Goal: Task Accomplishment & Management: Complete application form

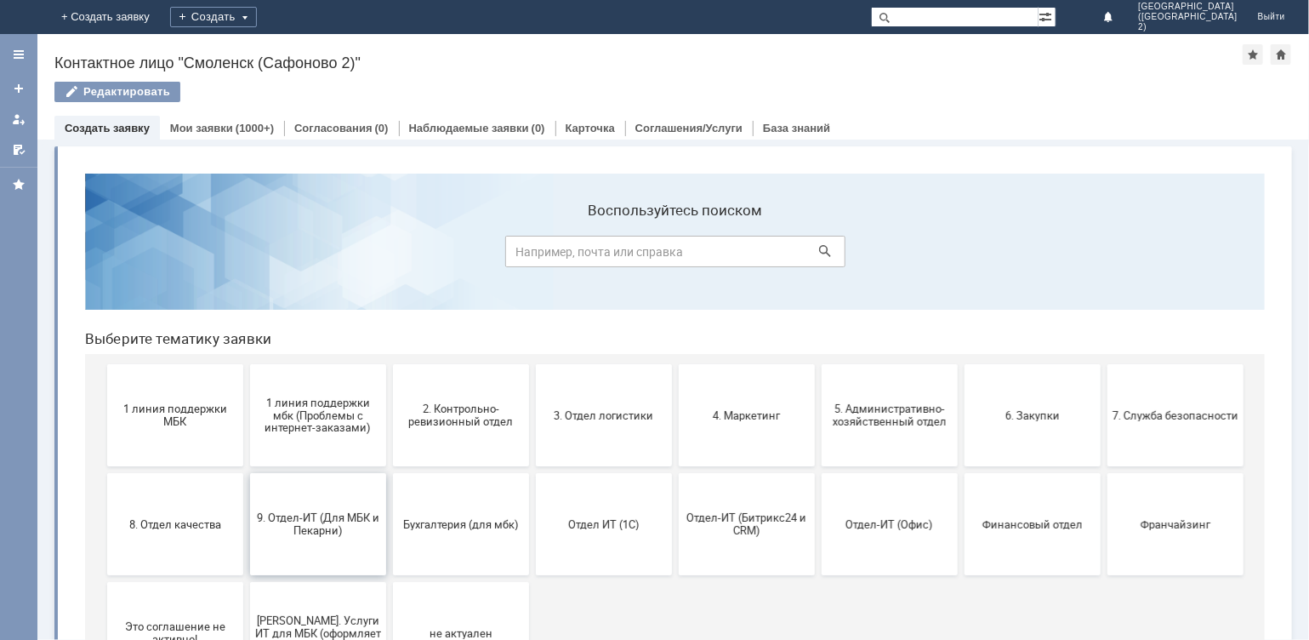
click at [360, 521] on span "9. Отдел-ИТ (Для МБК и Пекарни)" at bounding box center [317, 523] width 126 height 26
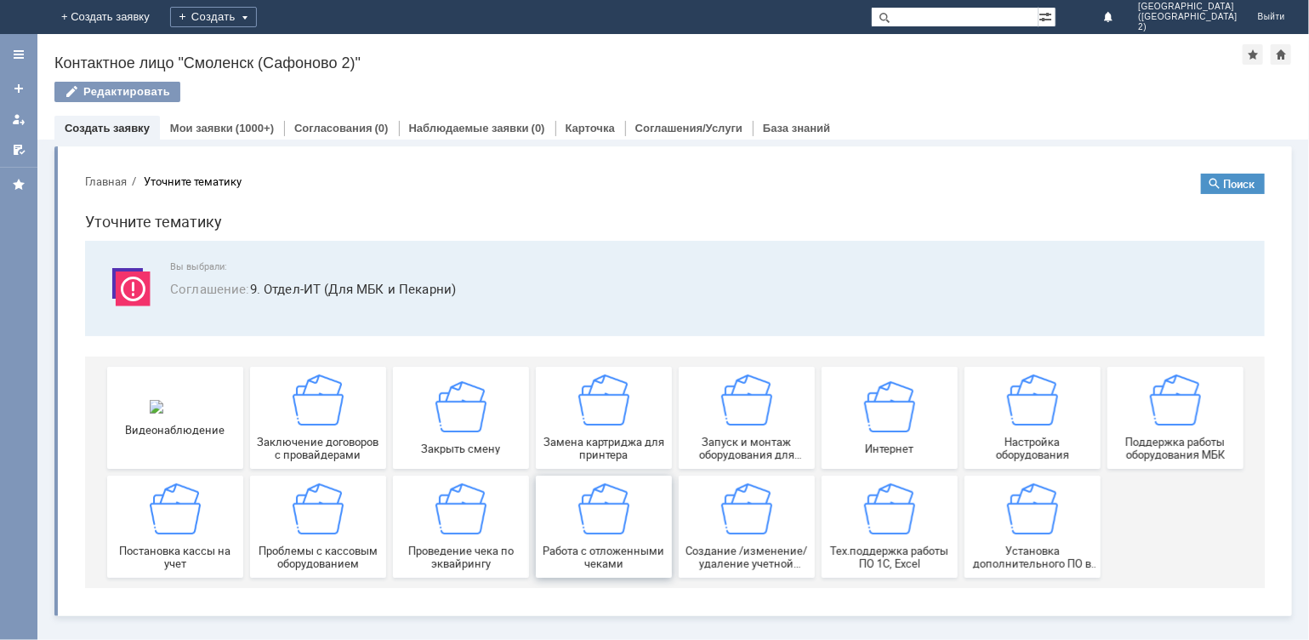
click at [560, 524] on div "Работа с отложенными чеками" at bounding box center [603, 525] width 126 height 87
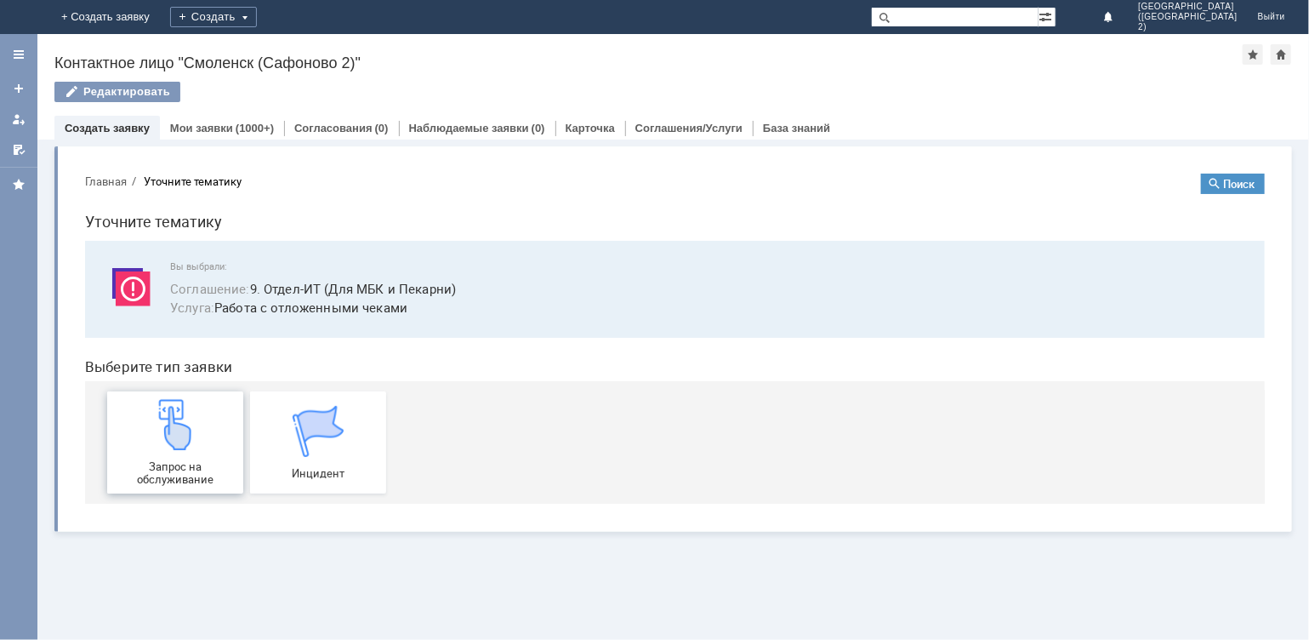
click at [179, 456] on div "Запрос на обслуживание" at bounding box center [174, 441] width 126 height 87
click at [183, 421] on img at bounding box center [174, 423] width 51 height 51
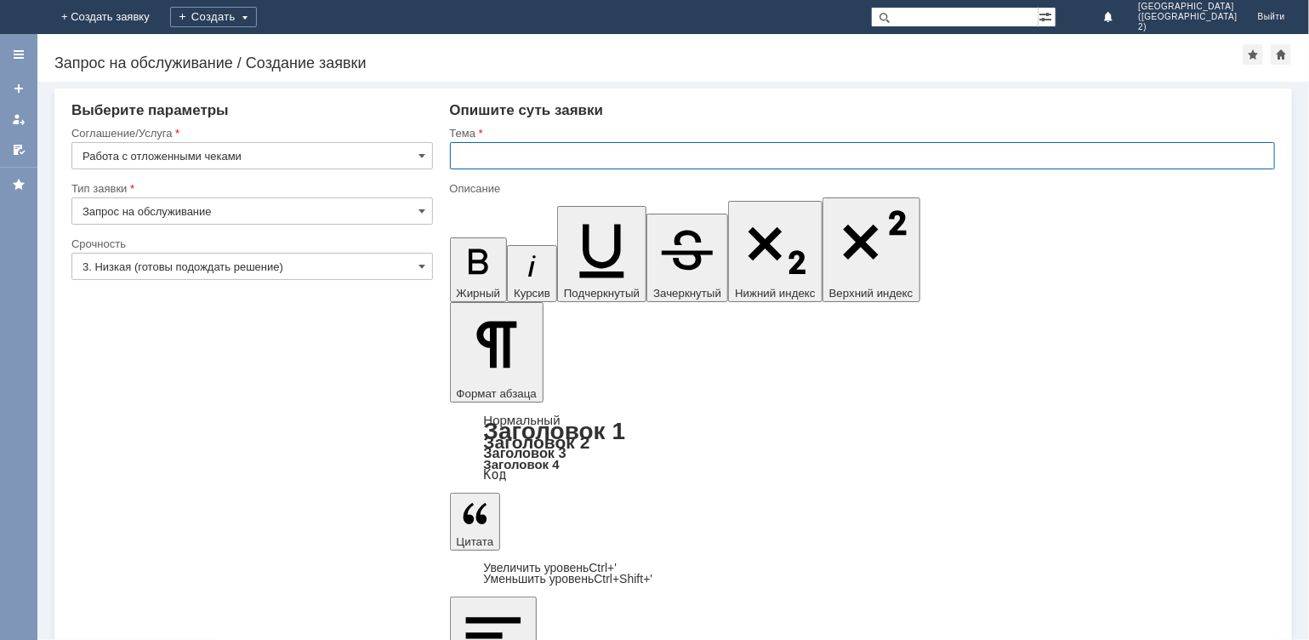
click at [486, 161] on input "text" at bounding box center [863, 155] width 826 height 27
type input "отл чек"
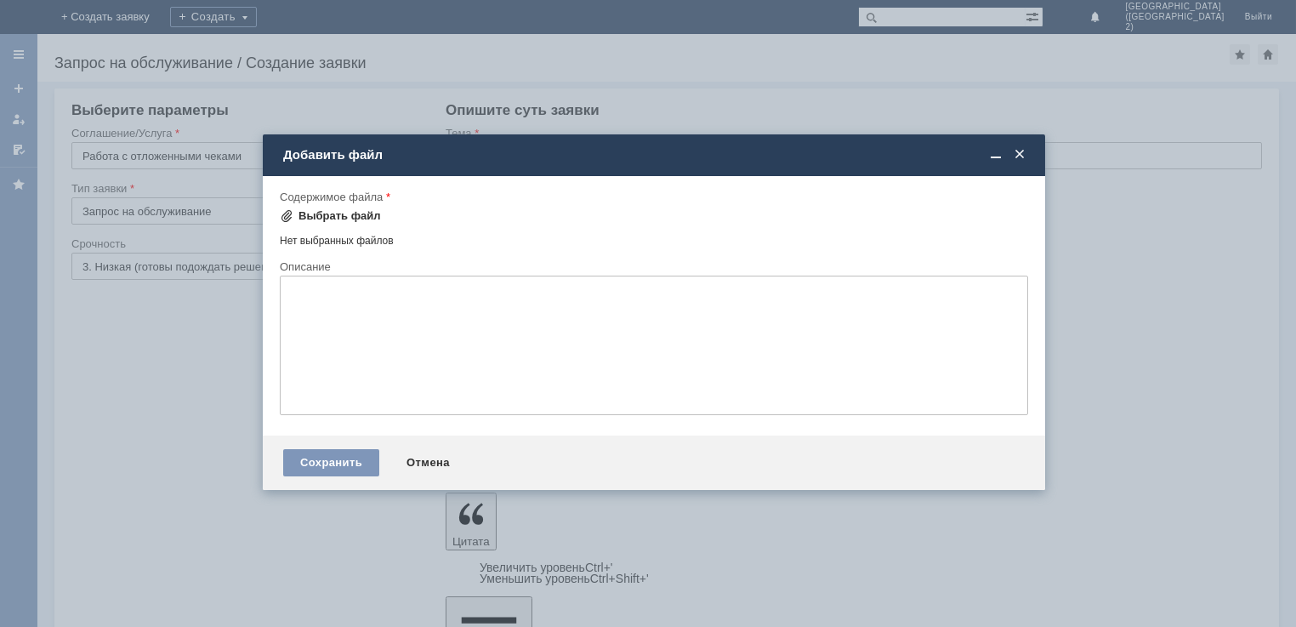
click at [336, 210] on div "Выбрать файл" at bounding box center [339, 216] width 82 height 14
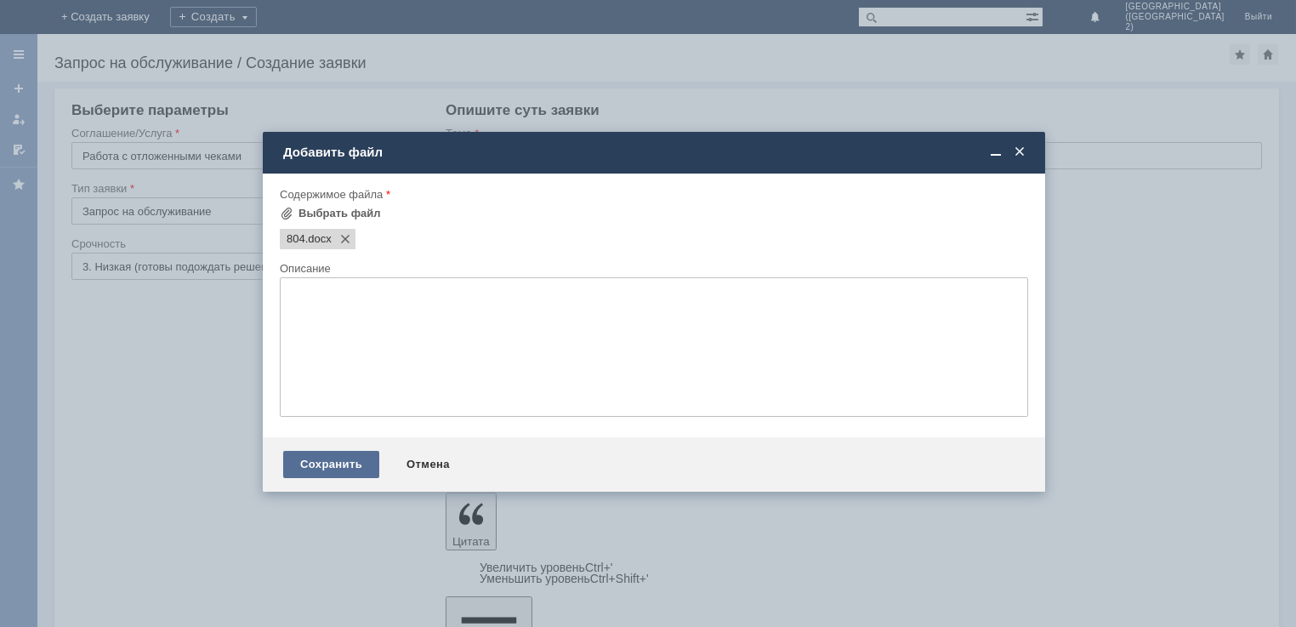
click at [318, 475] on div "Сохранить" at bounding box center [331, 464] width 96 height 27
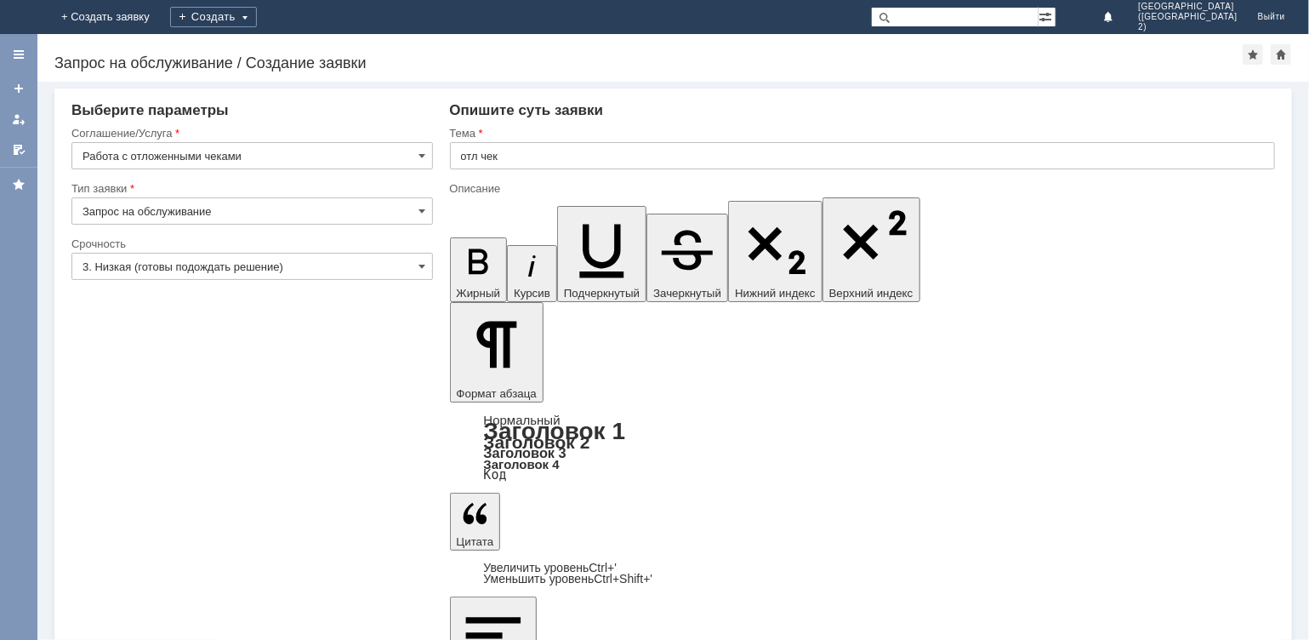
click at [514, 160] on input "text" at bounding box center [863, 155] width 826 height 27
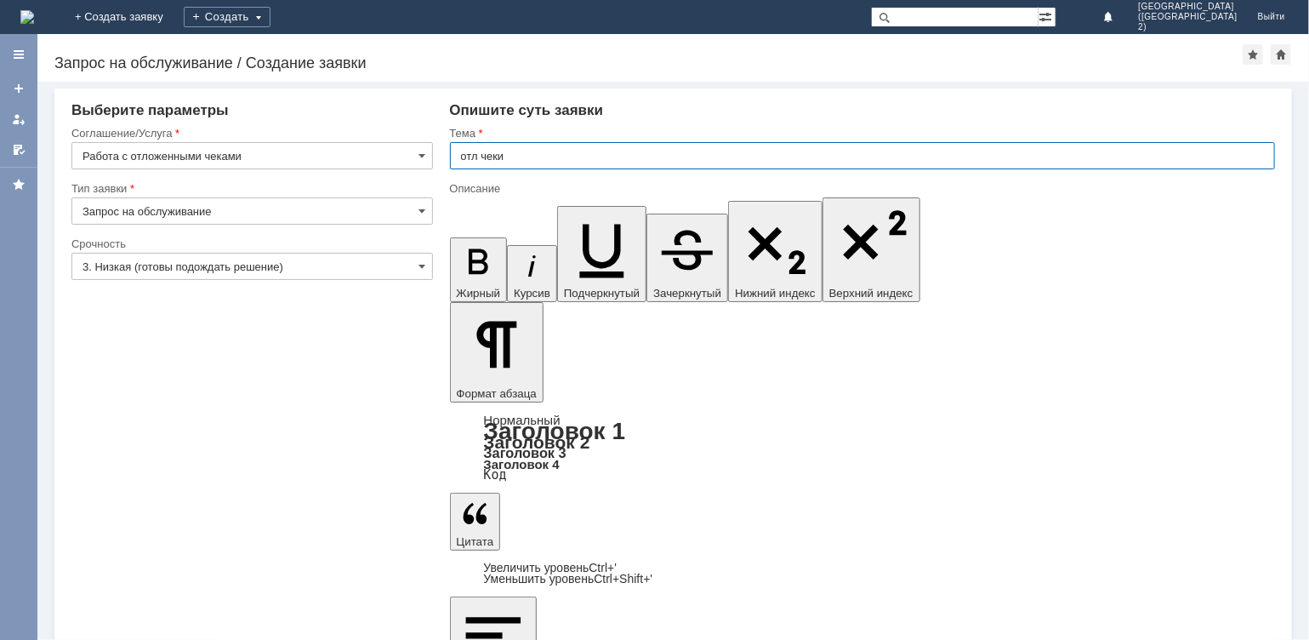
type input "отл чеки"
